Goal: Information Seeking & Learning: Learn about a topic

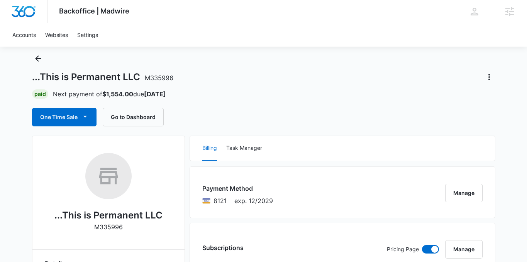
scroll to position [28, 0]
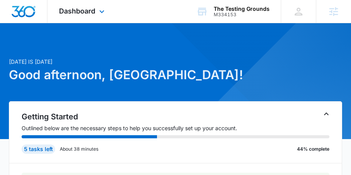
click at [96, 5] on div "Dashboard Apps Email Social POS Content Ads Intelligence Files Brand Settings" at bounding box center [82, 11] width 71 height 23
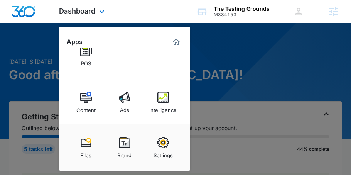
scroll to position [64, 0]
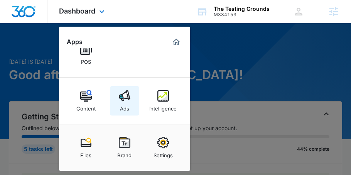
click at [131, 101] on link "Ads" at bounding box center [124, 100] width 29 height 29
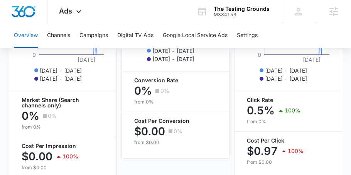
scroll to position [461, 0]
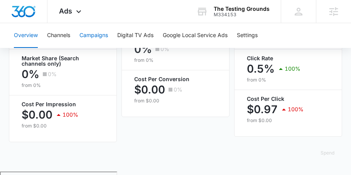
click at [98, 37] on button "Campaigns" at bounding box center [93, 35] width 29 height 25
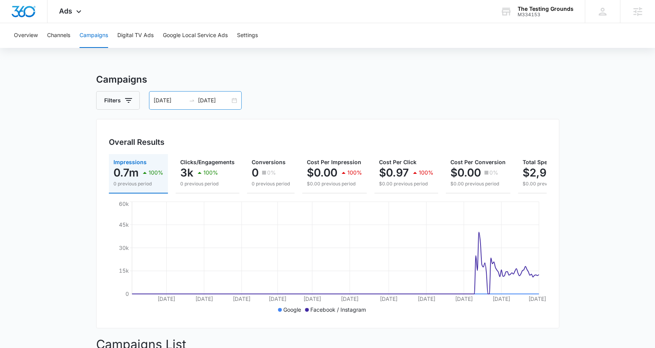
click at [237, 101] on div "01/01/2025 09/29/2025" at bounding box center [195, 100] width 93 height 19
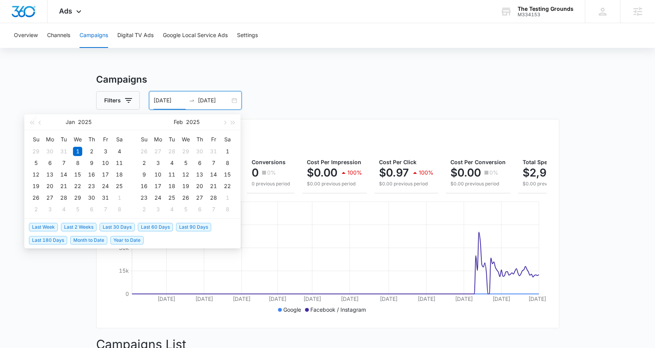
click at [47, 174] on span "Last Week" at bounding box center [43, 227] width 29 height 8
type input "09/30/2025"
type input "10/07/2025"
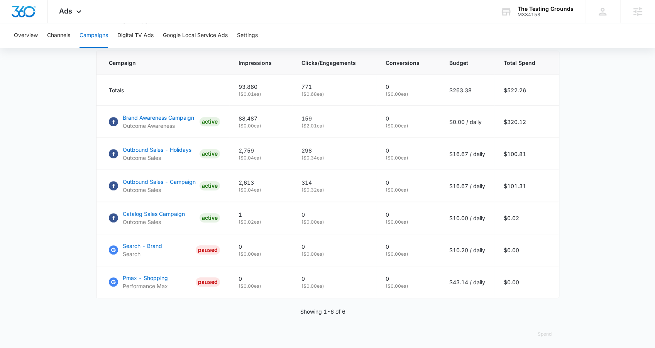
scroll to position [333, 0]
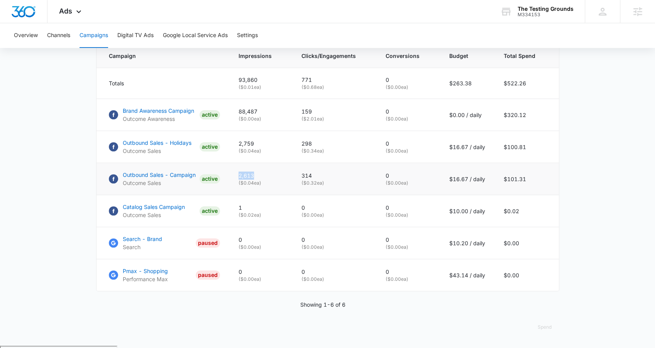
drag, startPoint x: 260, startPoint y: 177, endPoint x: 295, endPoint y: 169, distance: 36.1
click at [295, 169] on tr "Outbound Sales - Campaign Outcome Sales ACTIVE 2,613 ( $0.04 ea) 314 ( $0.32 ea…" at bounding box center [327, 179] width 462 height 32
click at [285, 174] on td "2,613 ( $0.04 ea)" at bounding box center [260, 179] width 63 height 32
click at [68, 18] on div "Ads Apps Email Social POS Content Ads Intelligence Files Brand Settings" at bounding box center [70, 11] width 47 height 23
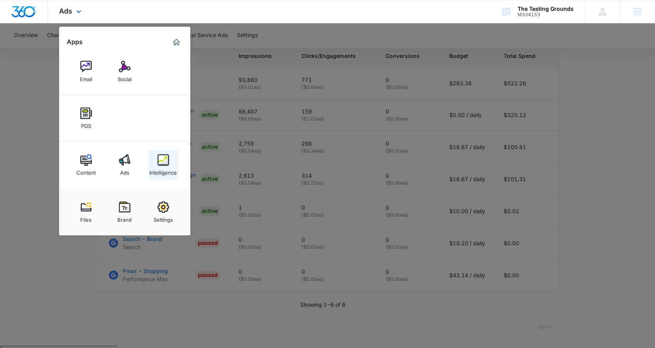
click at [167, 168] on div "Intelligence" at bounding box center [162, 170] width 27 height 10
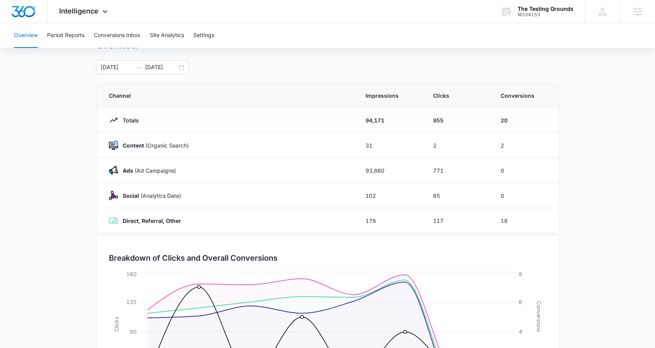
scroll to position [32, 0]
click at [182, 66] on div "09/30/2025 10/07/2025" at bounding box center [142, 68] width 93 height 14
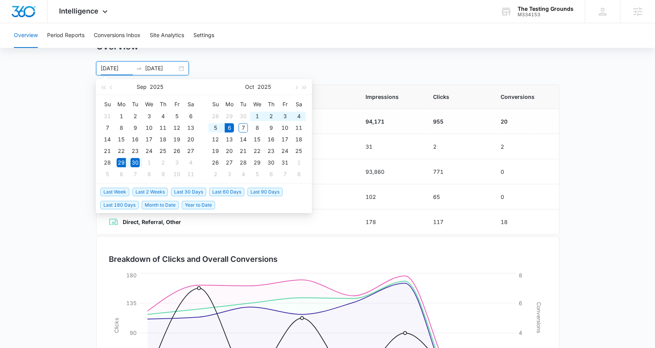
click at [119, 174] on span "Last Week" at bounding box center [114, 191] width 29 height 8
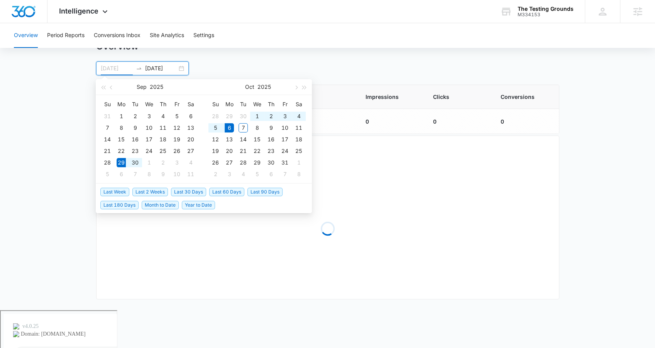
type input "09/29/2025"
type input "10/06/2025"
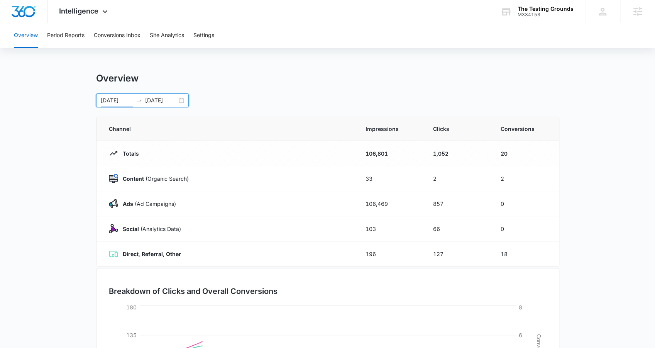
click at [57, 159] on main "Overview 09/29/2025 10/06/2025 Sep 2025 Su Mo Tu We Th Fr Sa 31 1 2 3 4 5 6 7 8…" at bounding box center [327, 275] width 655 height 405
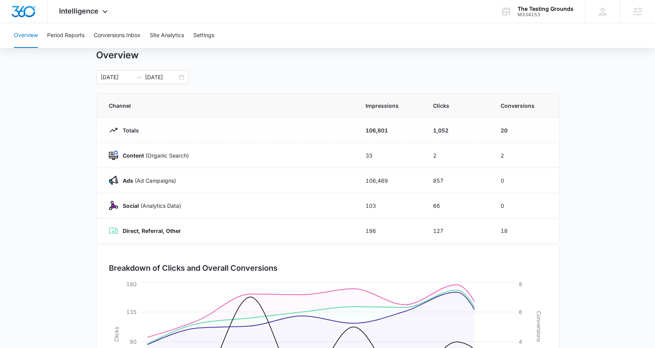
scroll to position [24, 0]
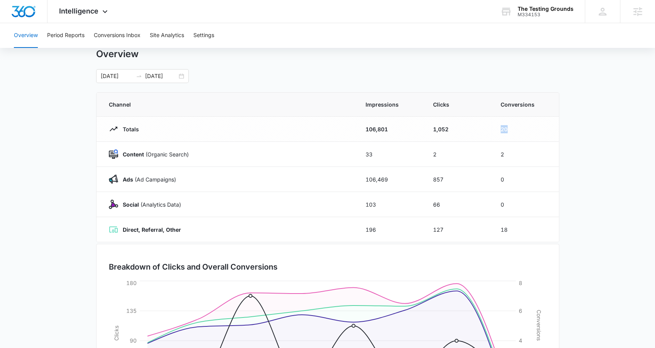
drag, startPoint x: 507, startPoint y: 128, endPoint x: 498, endPoint y: 128, distance: 8.5
click at [354, 128] on td "20" at bounding box center [525, 128] width 68 height 25
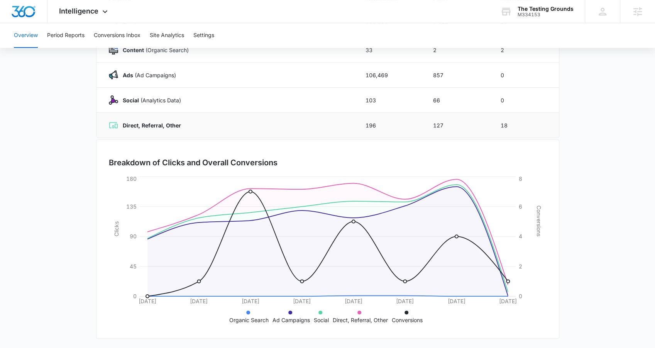
scroll to position [0, 0]
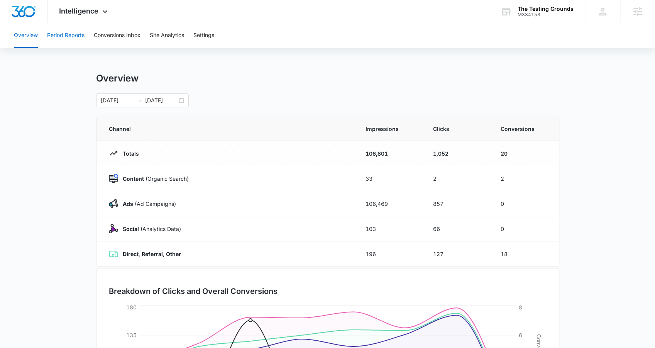
click at [73, 43] on button "Period Reports" at bounding box center [65, 35] width 37 height 25
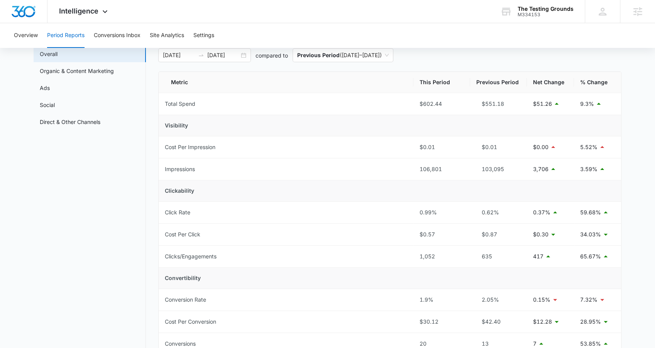
scroll to position [30, 0]
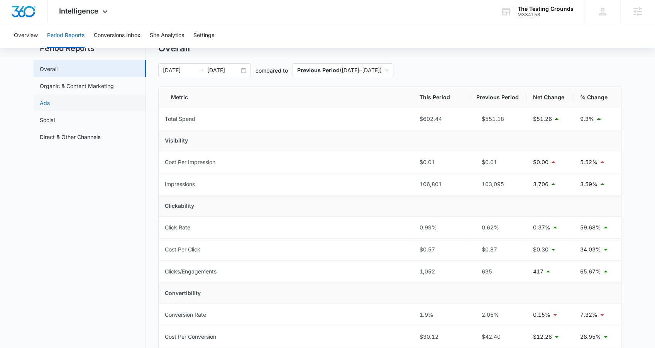
click at [50, 99] on link "Ads" at bounding box center [45, 103] width 10 height 8
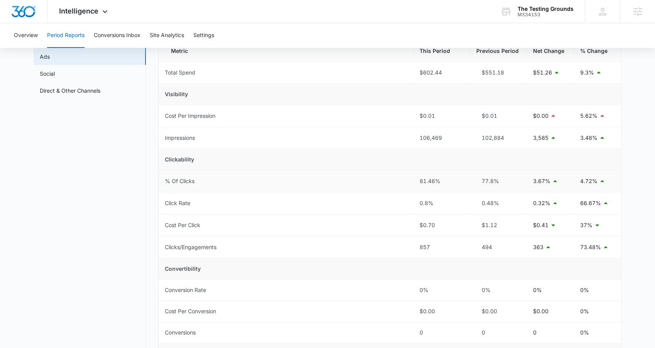
scroll to position [77, 0]
drag, startPoint x: 502, startPoint y: 182, endPoint x: 437, endPoint y: 175, distance: 65.9
click at [354, 174] on tr "% Of Clicks 81.46% 77.8% 3.67% 4.72%" at bounding box center [390, 180] width 462 height 22
click at [354, 174] on td "77.8%" at bounding box center [498, 180] width 57 height 22
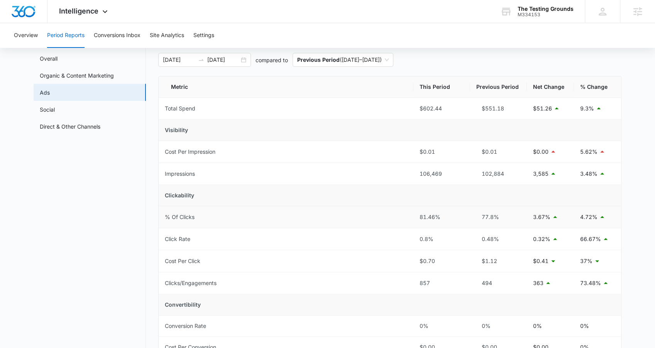
scroll to position [40, 0]
drag, startPoint x: 497, startPoint y: 216, endPoint x: 474, endPoint y: 215, distance: 22.4
click at [354, 174] on td "77.8%" at bounding box center [498, 217] width 57 height 22
drag, startPoint x: 444, startPoint y: 213, endPoint x: 414, endPoint y: 214, distance: 29.7
click at [354, 174] on td "81.46%" at bounding box center [441, 217] width 57 height 22
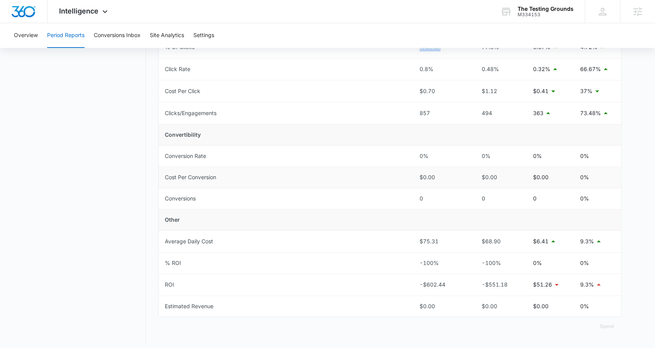
scroll to position [211, 0]
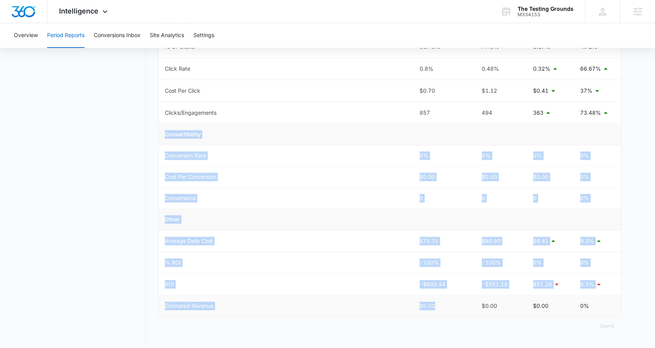
drag, startPoint x: 162, startPoint y: 129, endPoint x: 451, endPoint y: 311, distance: 341.4
click at [354, 174] on tbody "Total Spend $602.44 $551.18 $51.26 9.3% Visibility Cost Per Impression $0.01 $0…" at bounding box center [390, 121] width 462 height 388
click at [315, 174] on td "Other" at bounding box center [390, 219] width 462 height 21
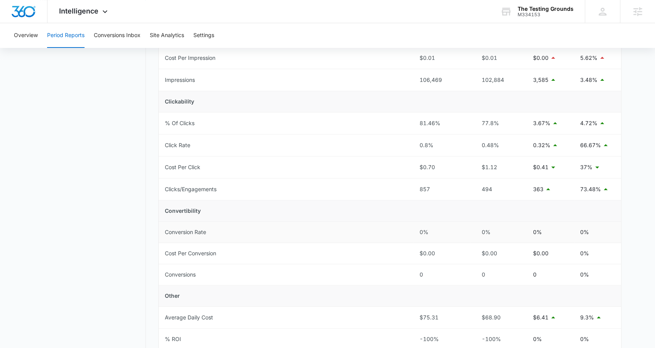
scroll to position [133, 0]
drag, startPoint x: 419, startPoint y: 186, endPoint x: 500, endPoint y: 191, distance: 81.2
click at [354, 174] on tr "Clicks/Engagements 857 494 363 73.48%" at bounding box center [390, 190] width 462 height 22
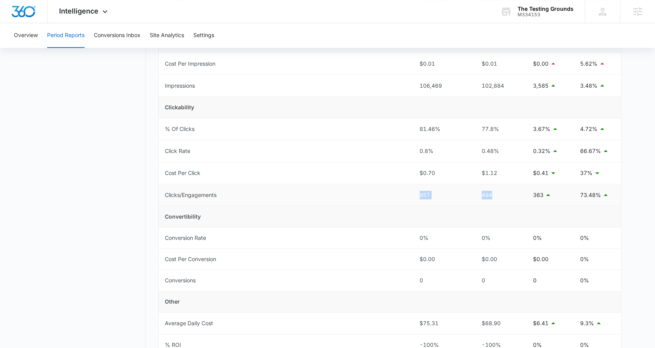
scroll to position [127, 0]
click at [354, 174] on div "494" at bounding box center [498, 196] width 44 height 8
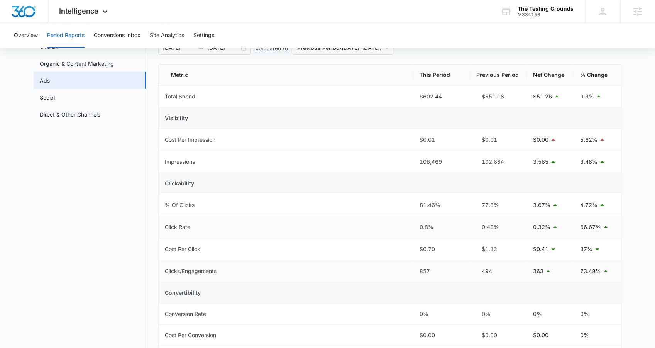
scroll to position [0, 0]
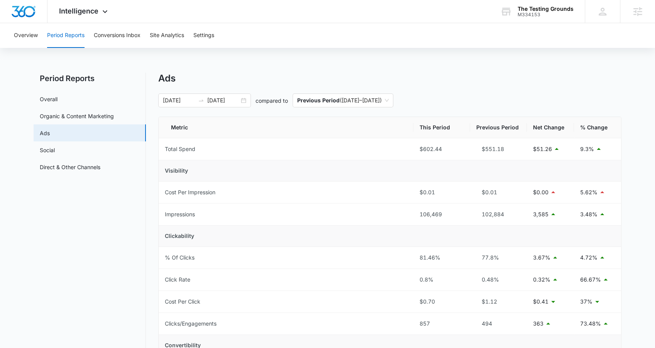
click at [63, 174] on nav "Period Reports Overall Organic & Content Marketing Ads Social Direct & Other Ch…" at bounding box center [90, 314] width 112 height 482
click at [95, 15] on div "Intelligence Apps Email Social POS Content Ads Intelligence Files Brand Settings" at bounding box center [84, 11] width 74 height 23
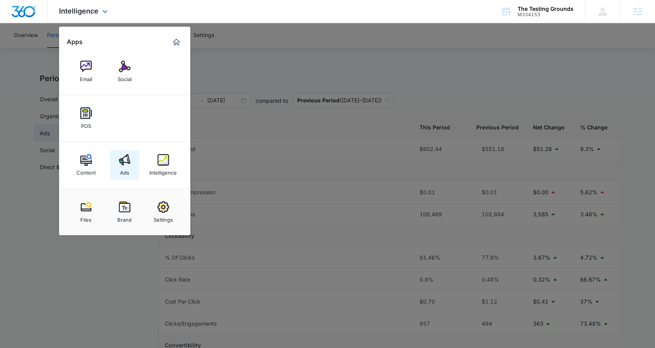
click at [115, 164] on link "Ads" at bounding box center [124, 164] width 29 height 29
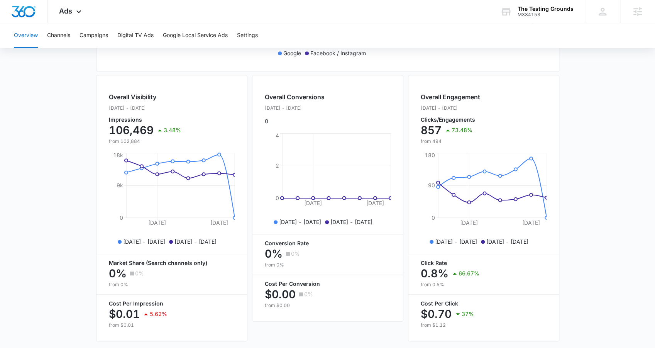
scroll to position [255, 0]
click at [92, 34] on button "Campaigns" at bounding box center [93, 35] width 29 height 25
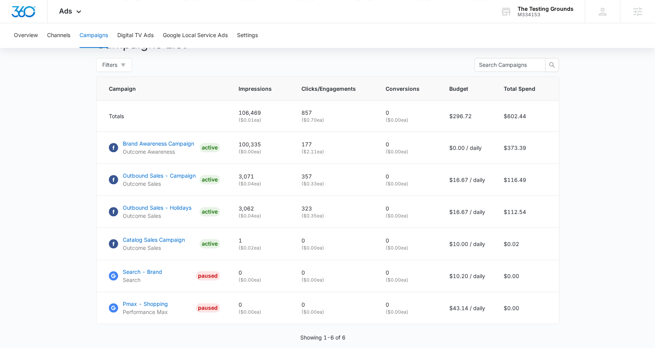
click at [77, 173] on main "Campaigns Filters 09/29/2025 10/06/2025 Overall Results Impressions 106.5k 3.48…" at bounding box center [327, 75] width 655 height 606
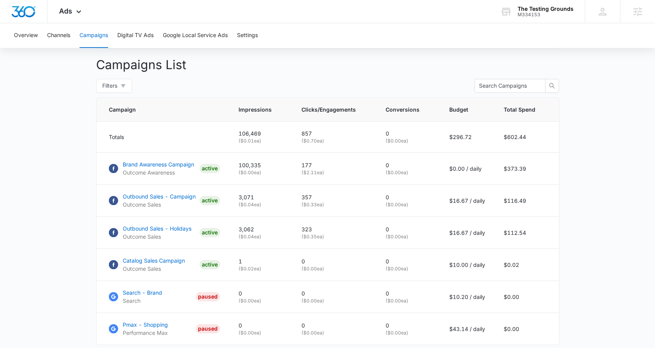
scroll to position [277, 0]
